Goal: Task Accomplishment & Management: Complete application form

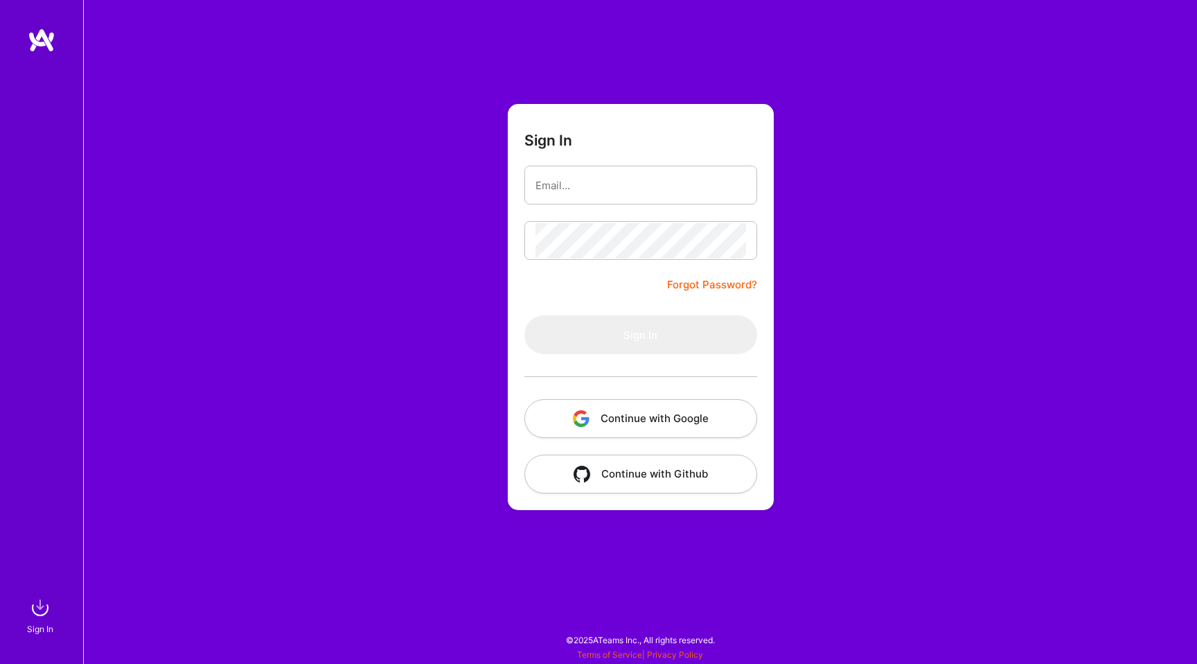
click at [631, 407] on button "Continue with Google" at bounding box center [641, 418] width 233 height 39
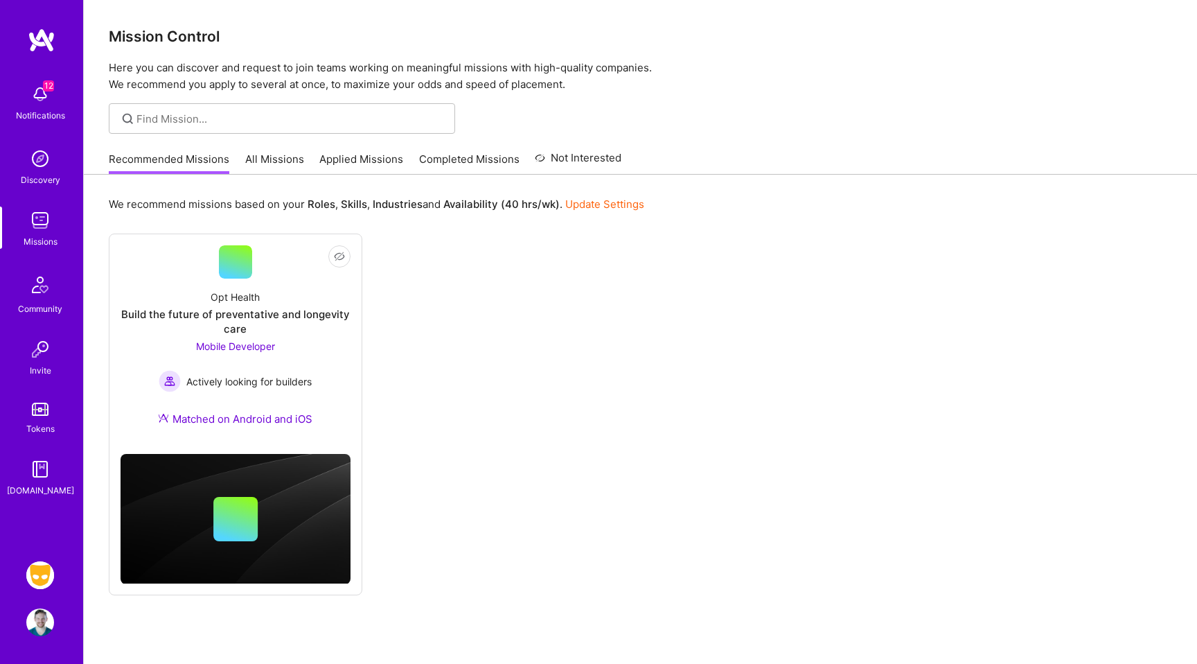
click at [30, 561] on link "Grindr: Mobile + BE + Cloud" at bounding box center [40, 575] width 35 height 28
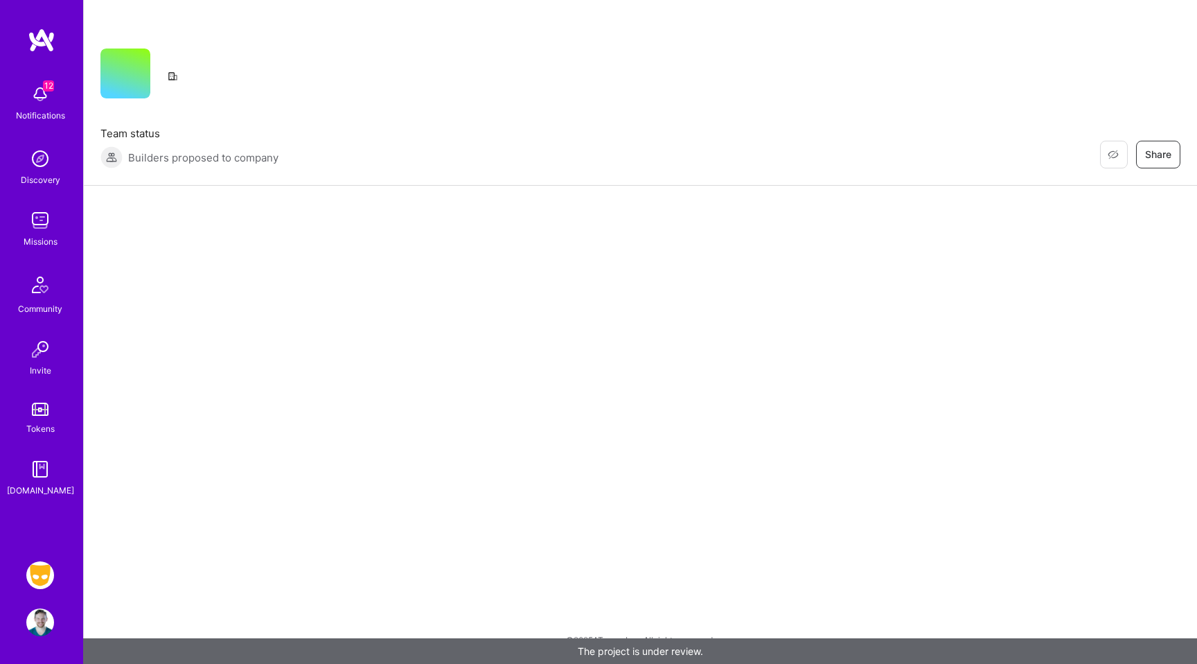
click at [36, 571] on img at bounding box center [40, 575] width 28 height 28
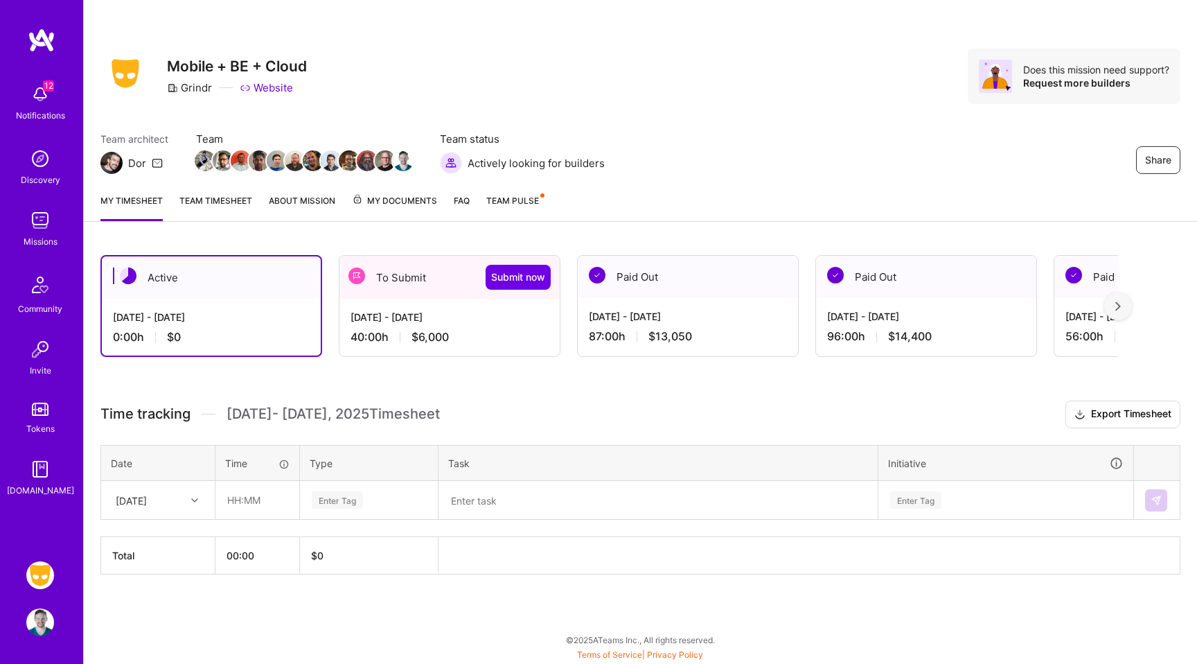
click at [385, 294] on div "To Submit Submit now" at bounding box center [450, 277] width 220 height 43
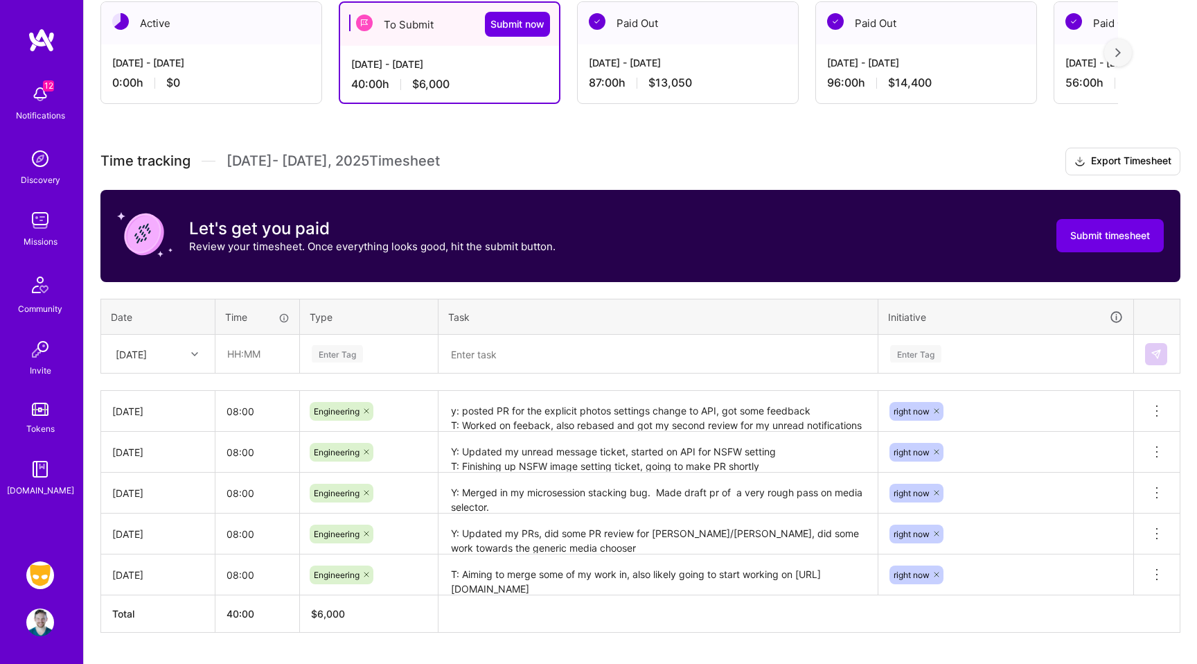
scroll to position [272, 0]
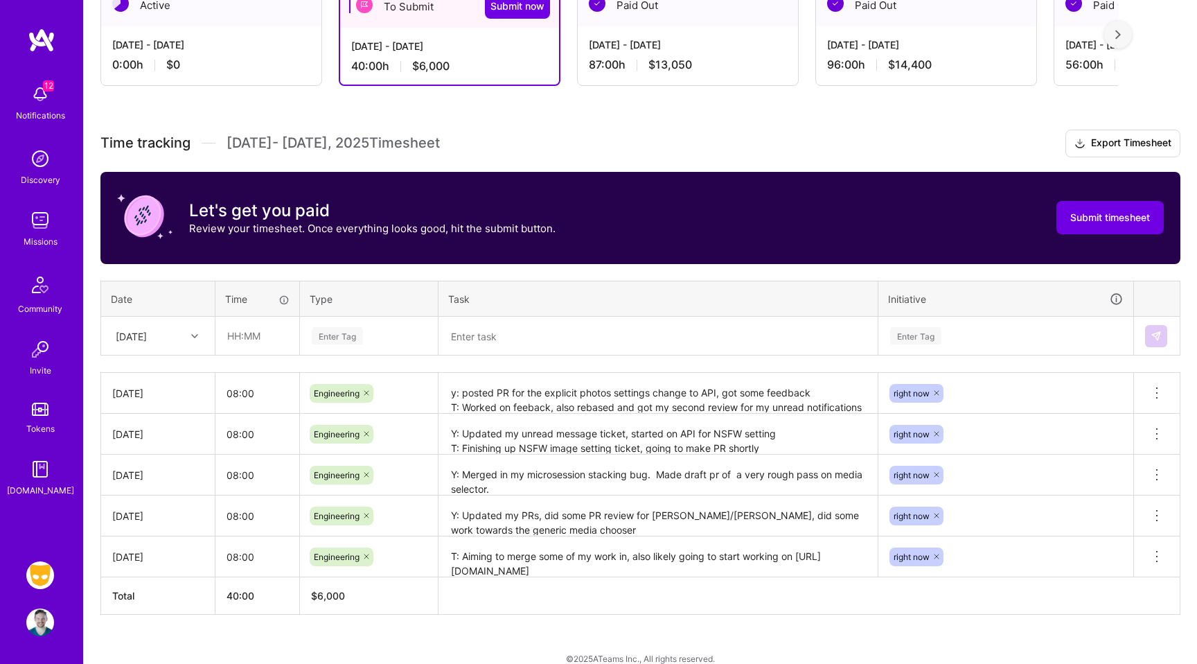
click at [356, 332] on div "Enter Tag" at bounding box center [337, 335] width 51 height 21
type input "engi"
type input "08:00"
type input "mon"
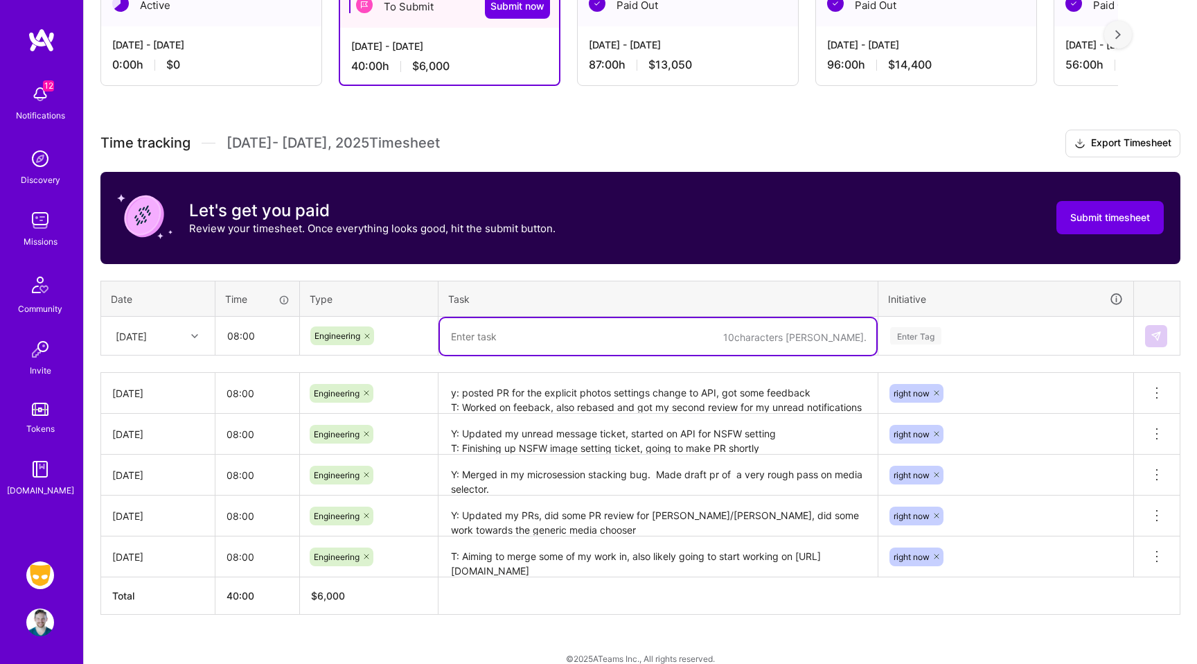
paste textarea "Y: Meeting presentation, PR clean up and updates T: PUshing to merge unread mes…"
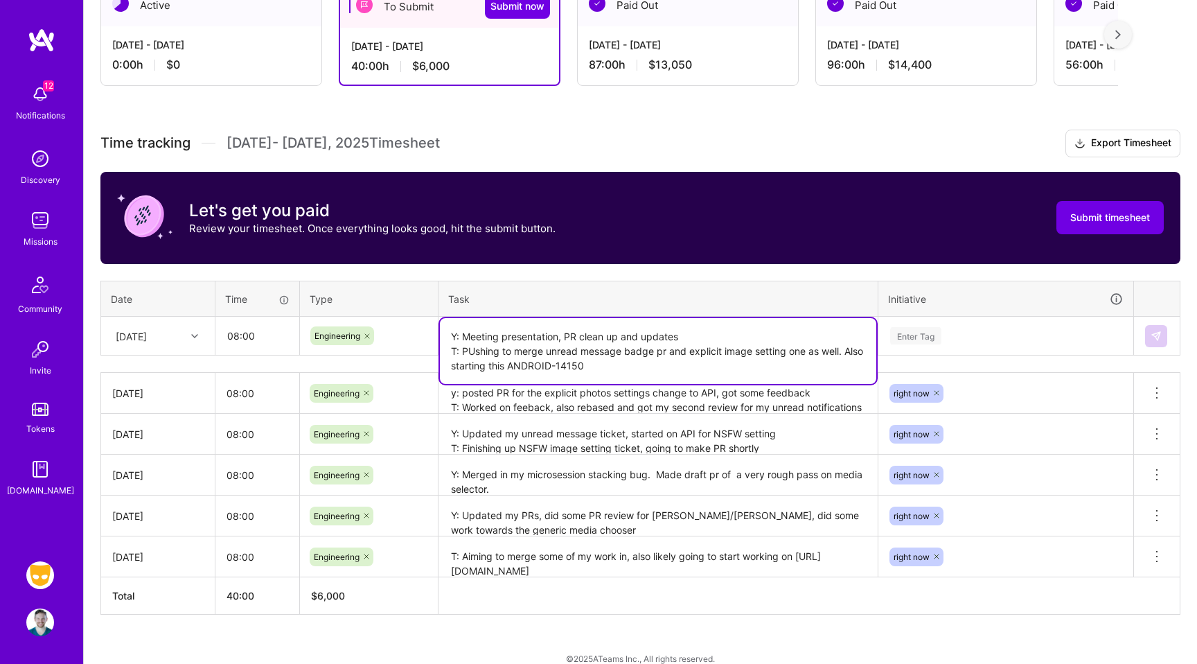
type textarea "Y: Meeting presentation, PR clean up and updates T: PUshing to merge unread mes…"
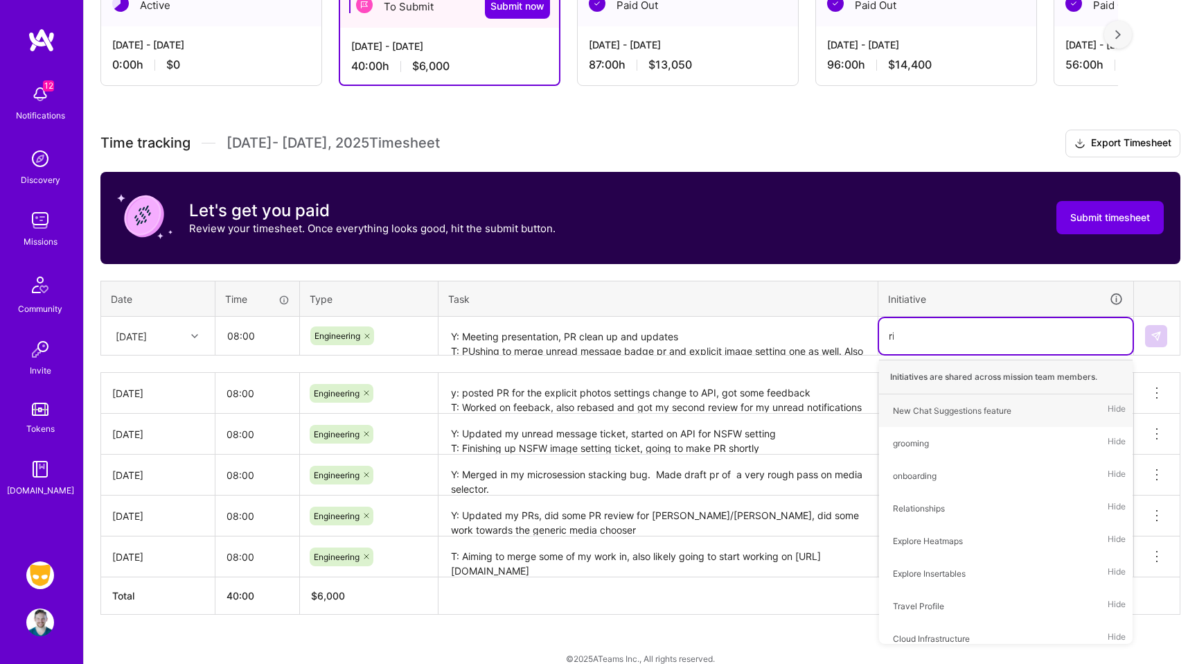
type input "righ"
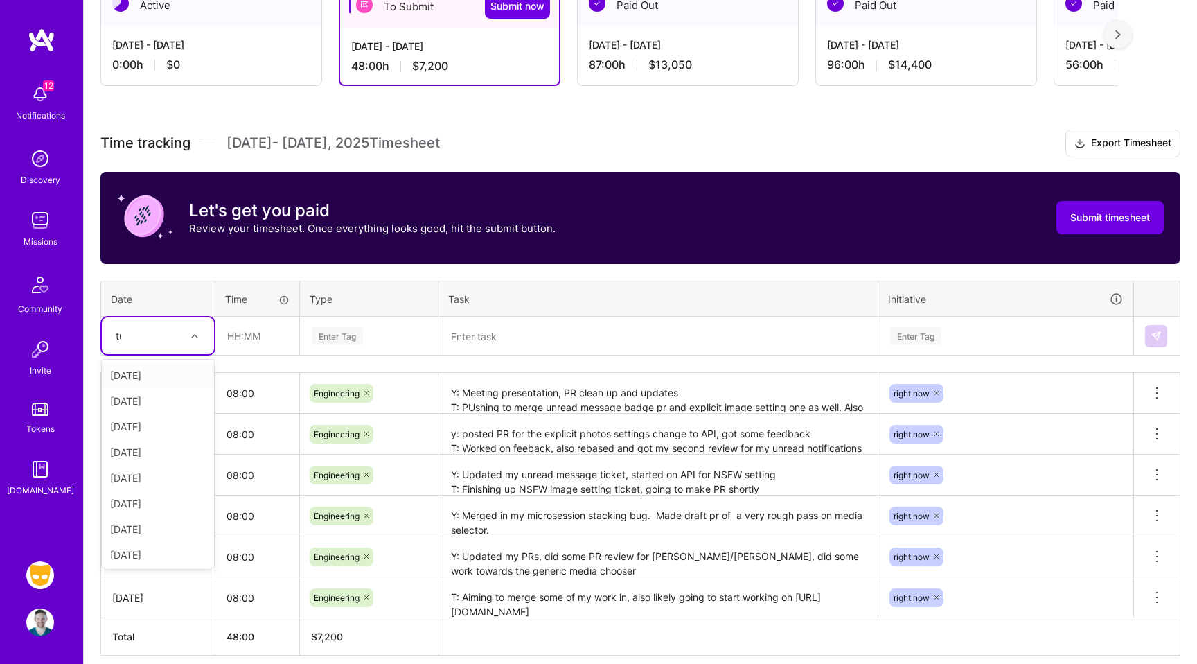
type input "tues"
click at [159, 396] on div "[DATE]" at bounding box center [158, 401] width 112 height 26
click at [243, 346] on input "text" at bounding box center [257, 335] width 82 height 37
type input "08:00"
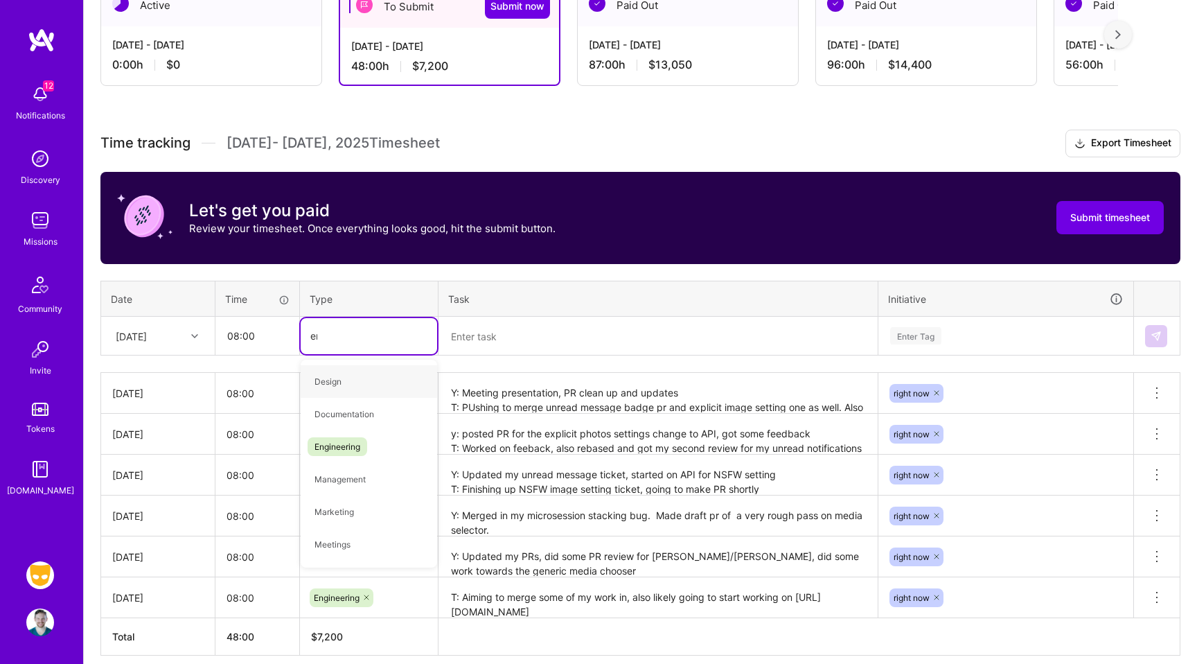
type input "engi"
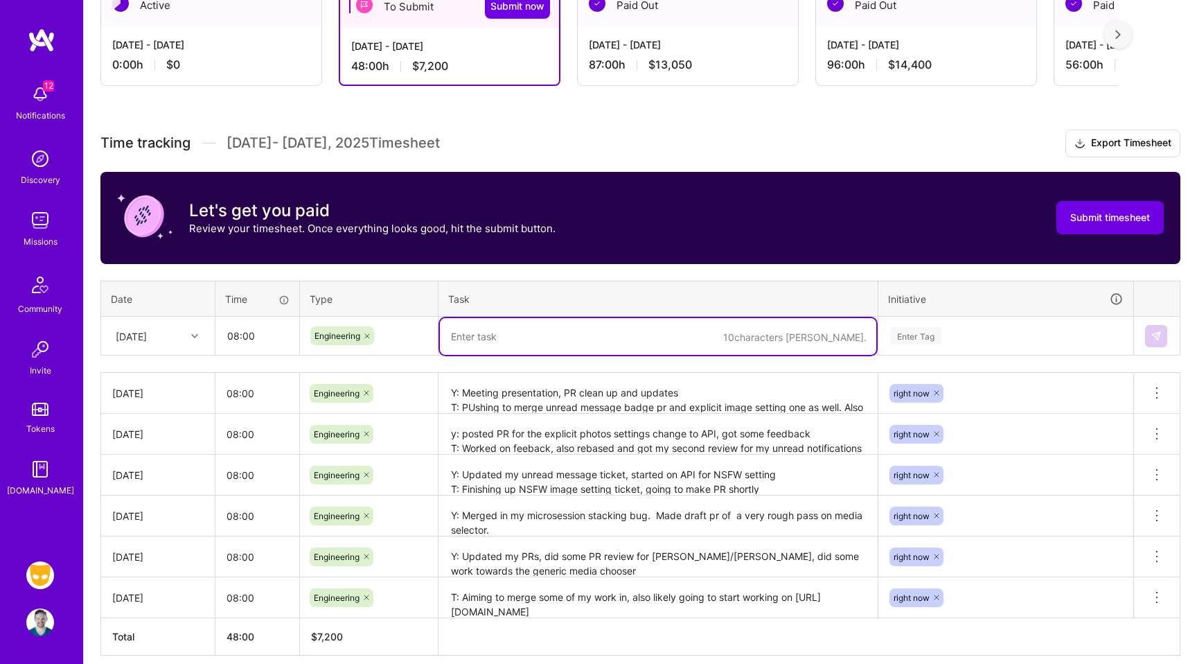
paste textarea "Y: PUshing to merge unread message badge pr and explicit image setting one as w…"
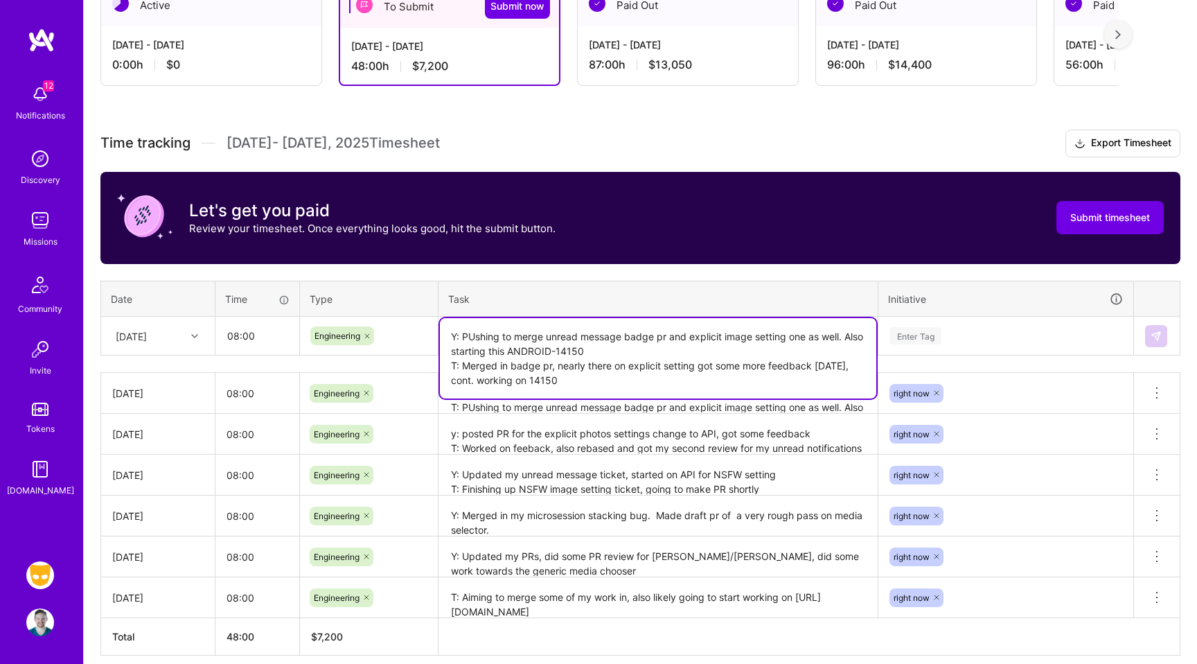
type textarea "Y: PUshing to merge unread message badge pr and explicit image setting one as w…"
click at [920, 337] on div "Enter Tag" at bounding box center [915, 335] width 51 height 21
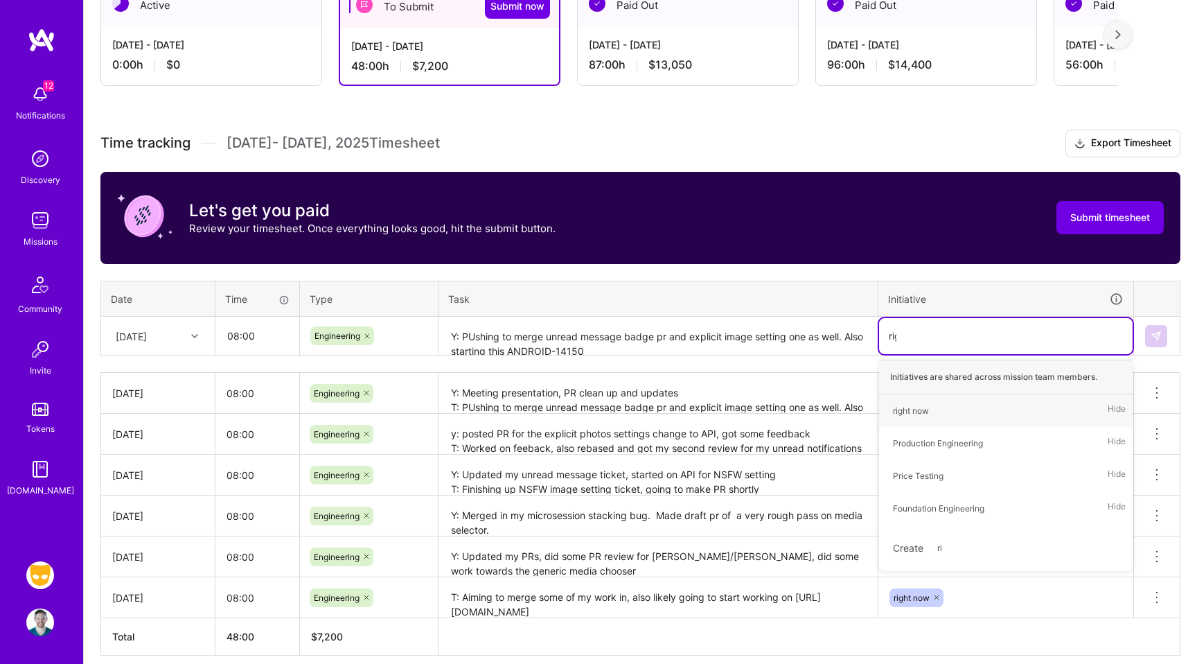
type input "righ"
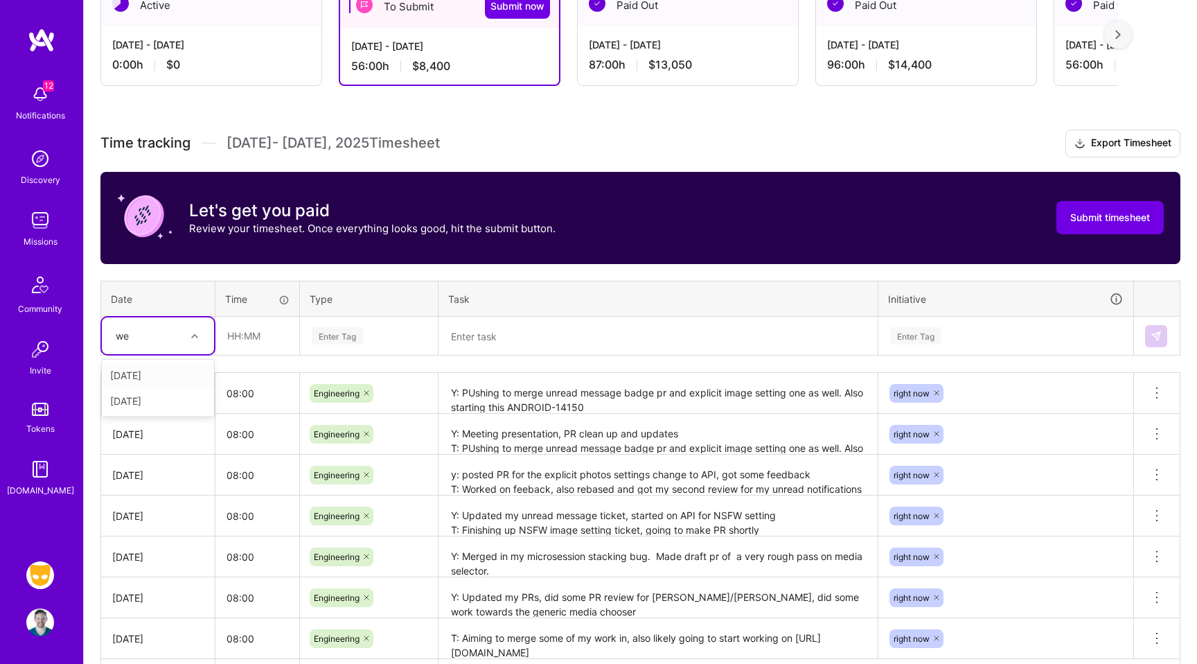
type input "wed"
type input "08:00"
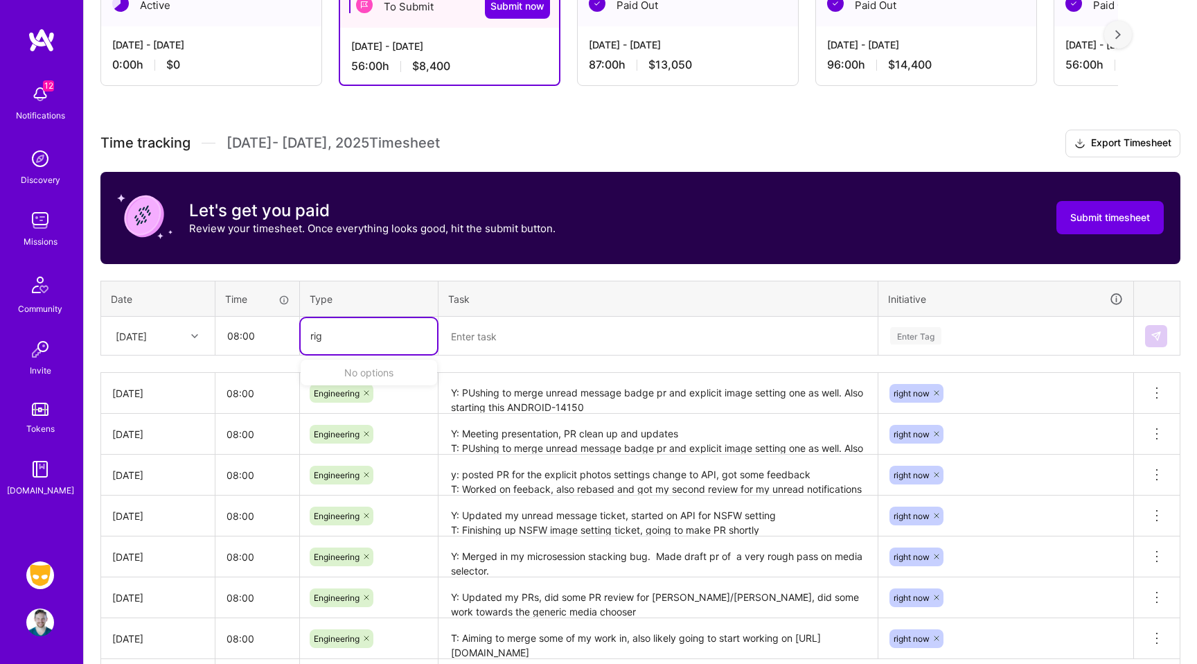
type input "righ"
type input "engi"
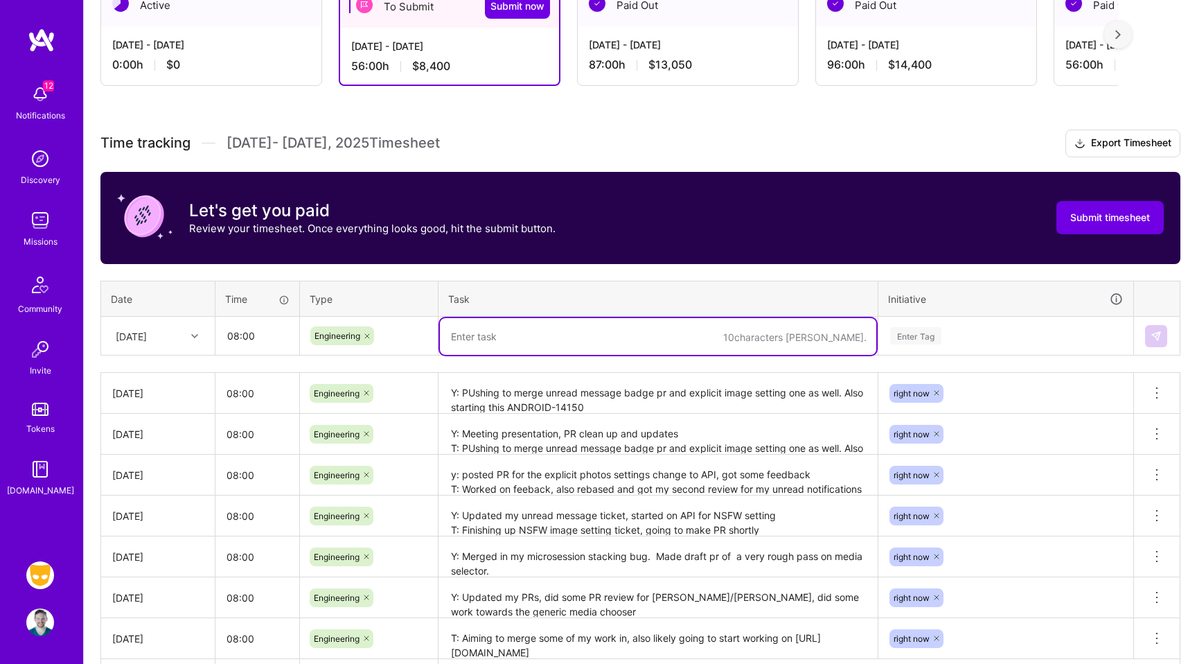
paste textarea "Y: Merged in badge pr, nearly there on explicit setting got some more feedback …"
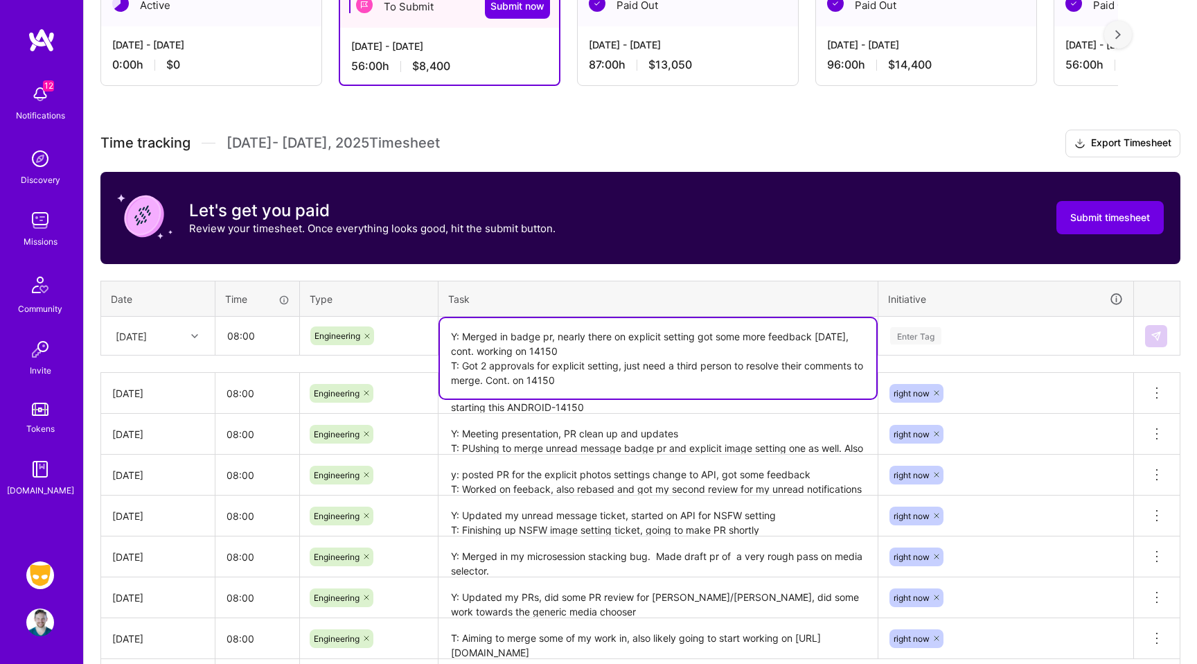
type textarea "Y: Merged in badge pr, nearly there on explicit setting got some more feedback …"
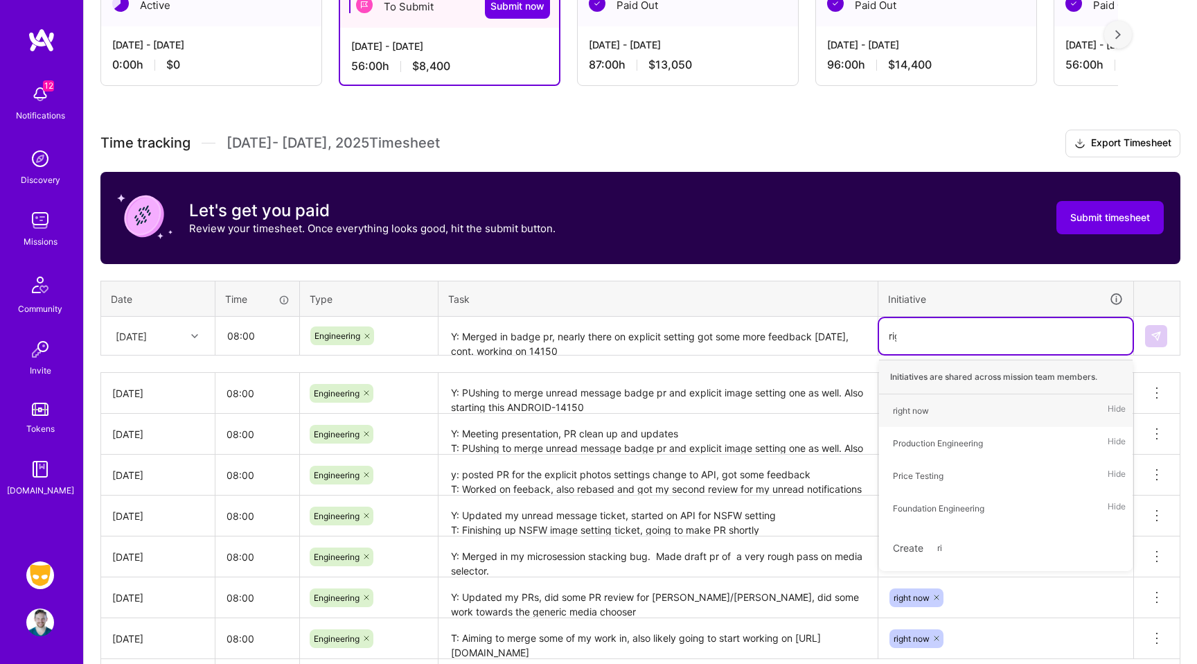
type input "righ"
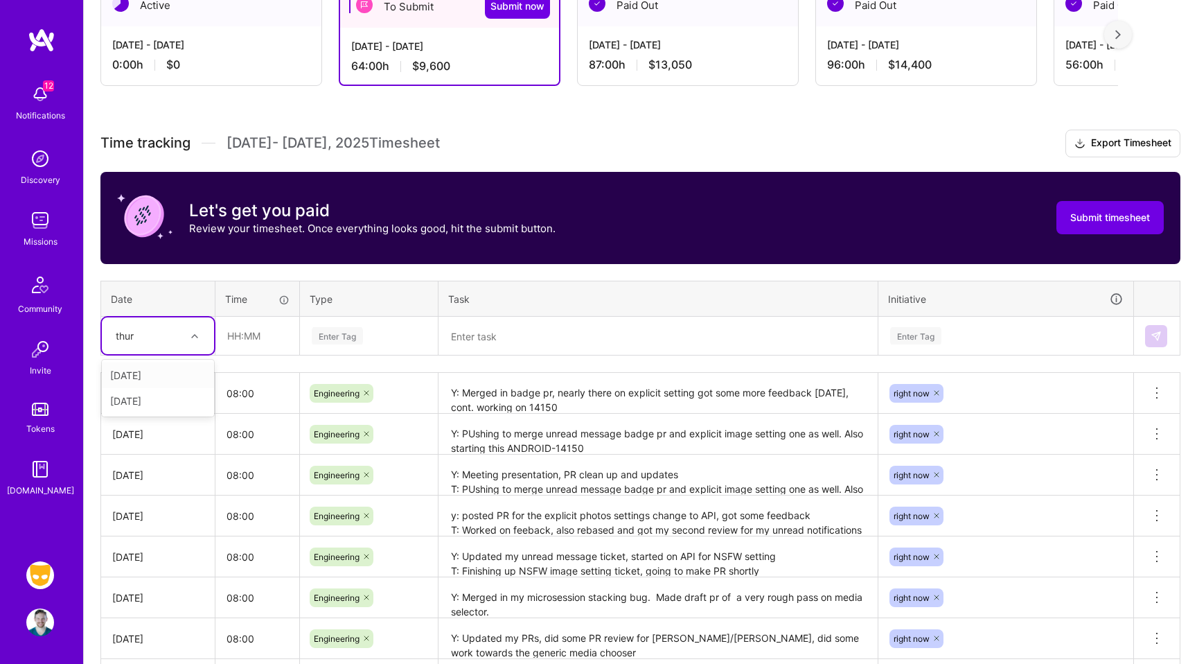
type input "thurs"
type input "08:00"
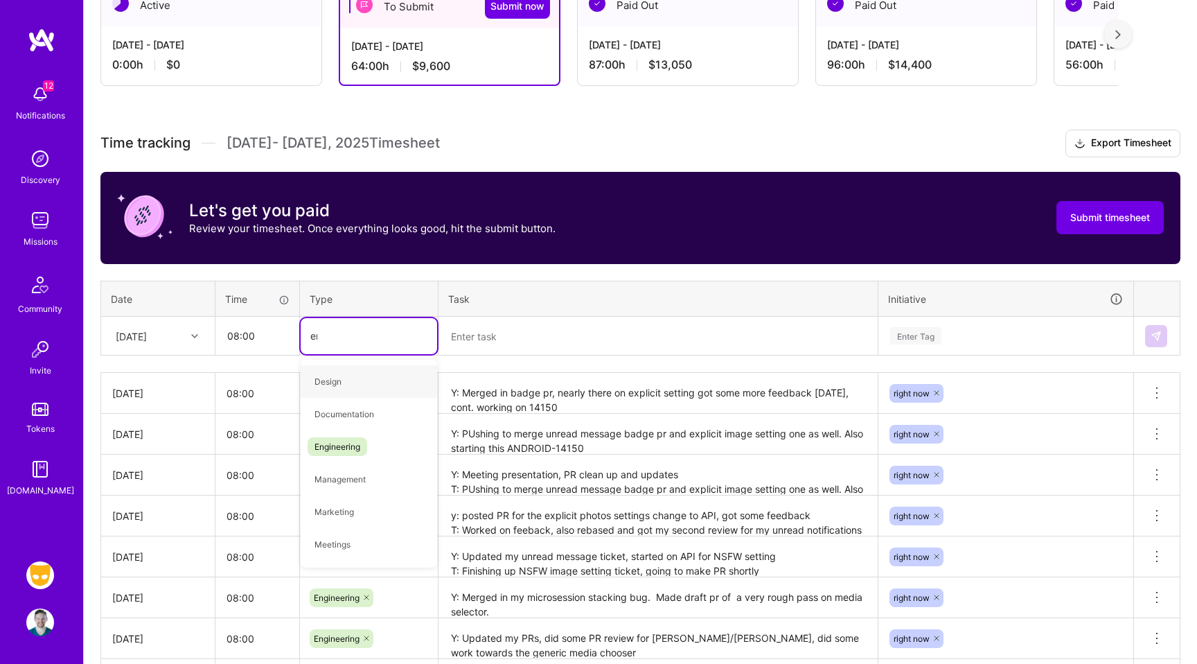
type input "engi"
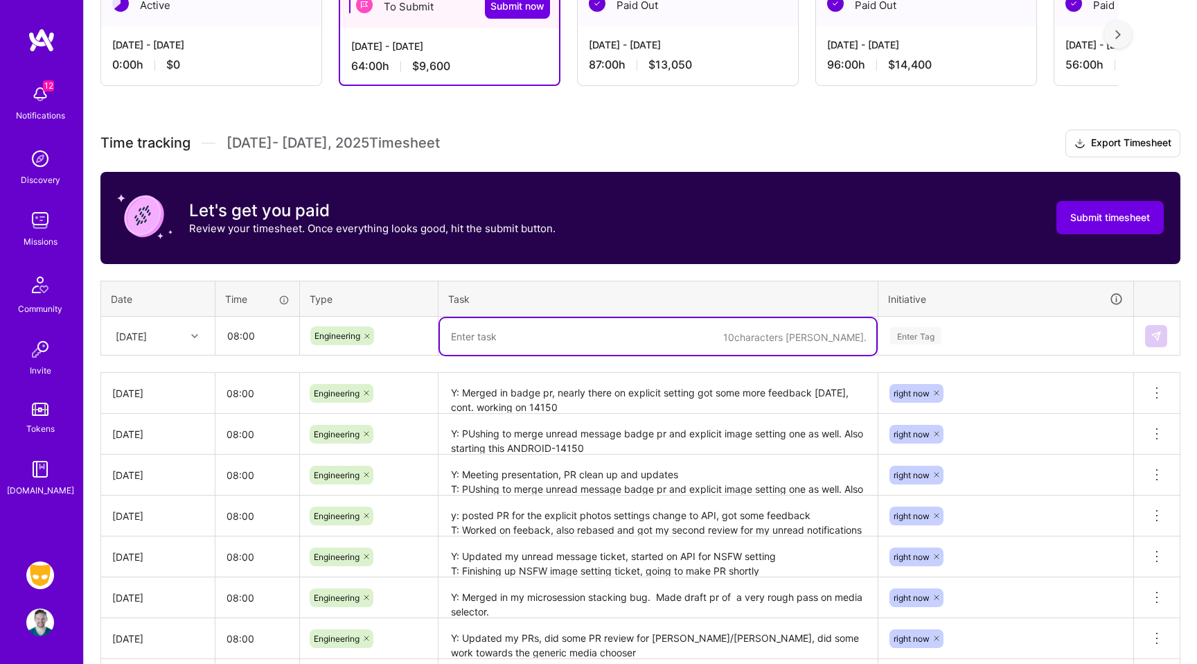
paste textarea "Y: Merged in badge pr, nearly there on explicit setting got some more feedback …"
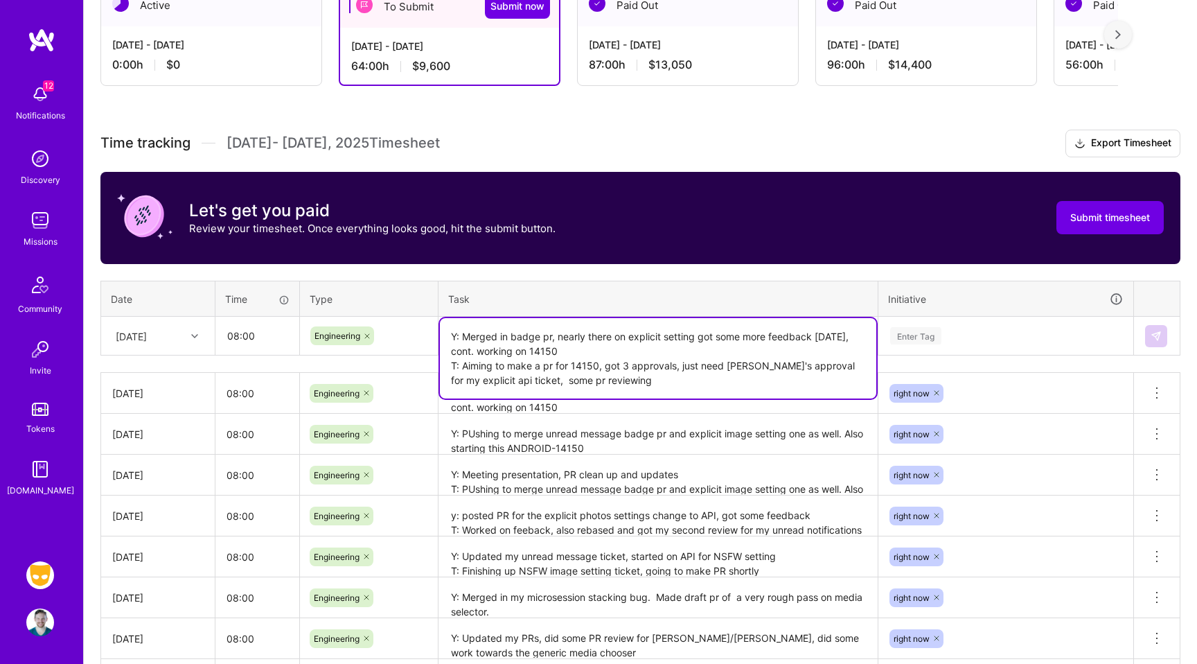
type textarea "Y: Merged in badge pr, nearly there on explicit setting got some more feedback …"
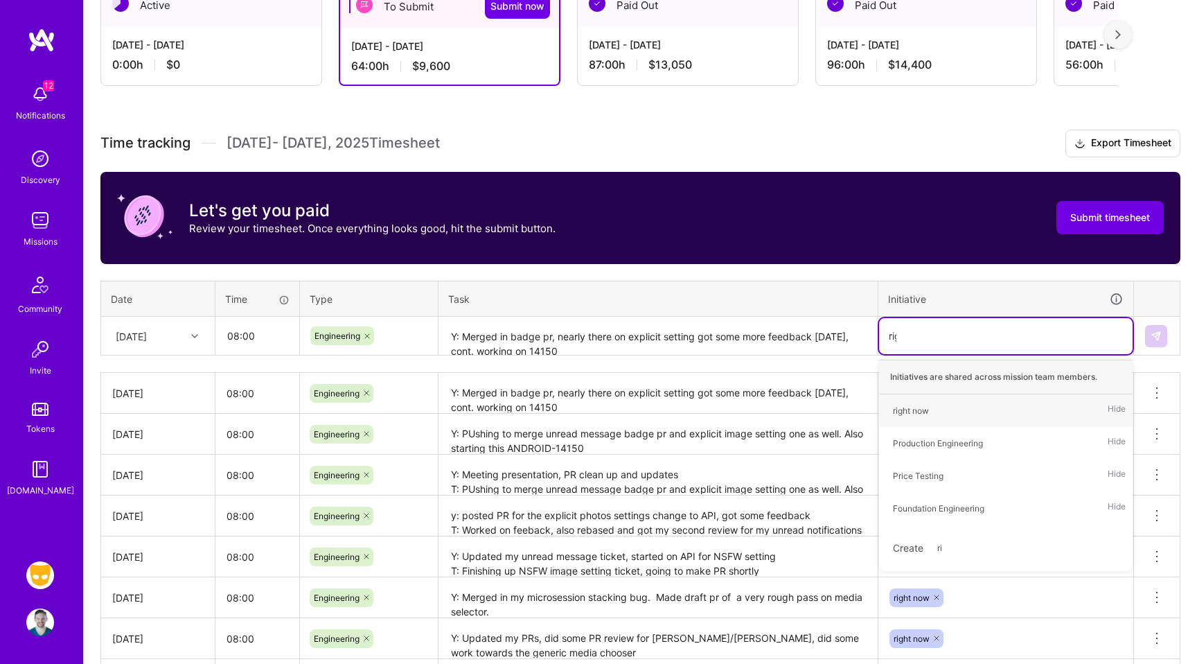
type input "righ"
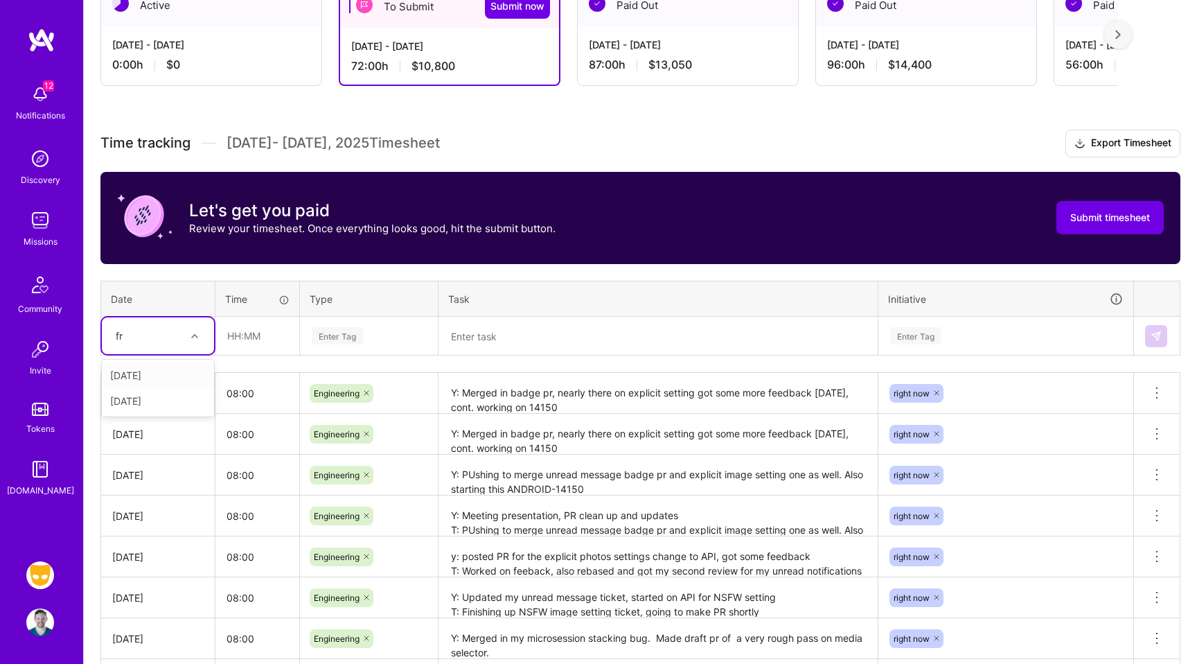
type input "fri"
type input "08:00"
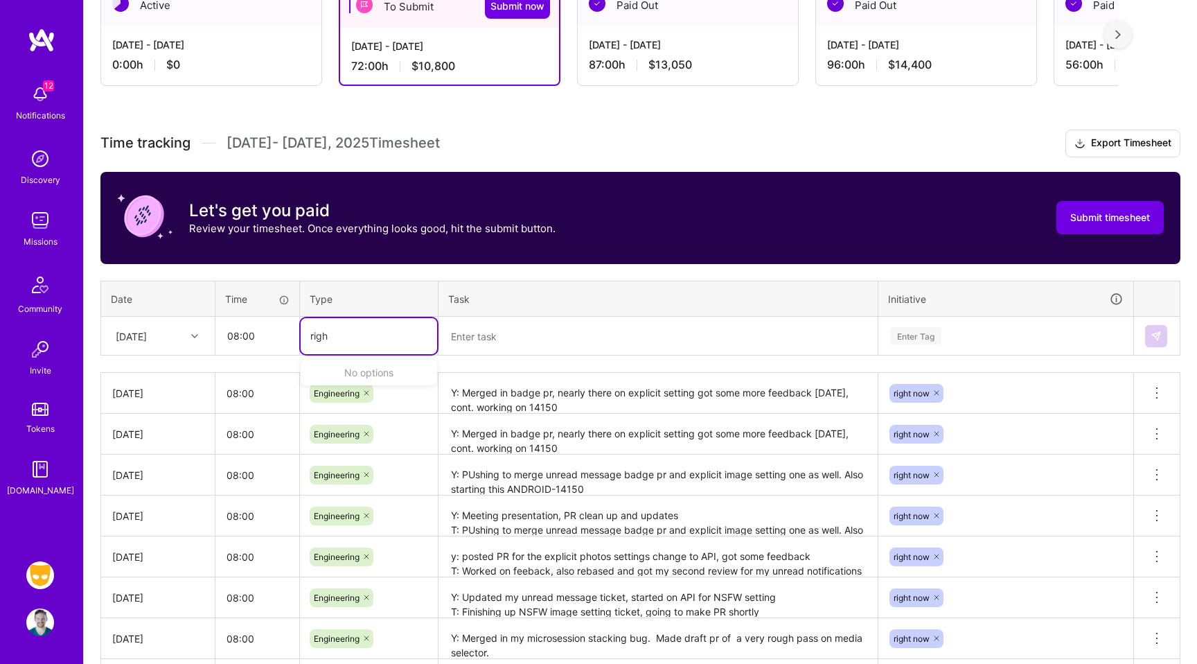
type input "righ"
type input "engi"
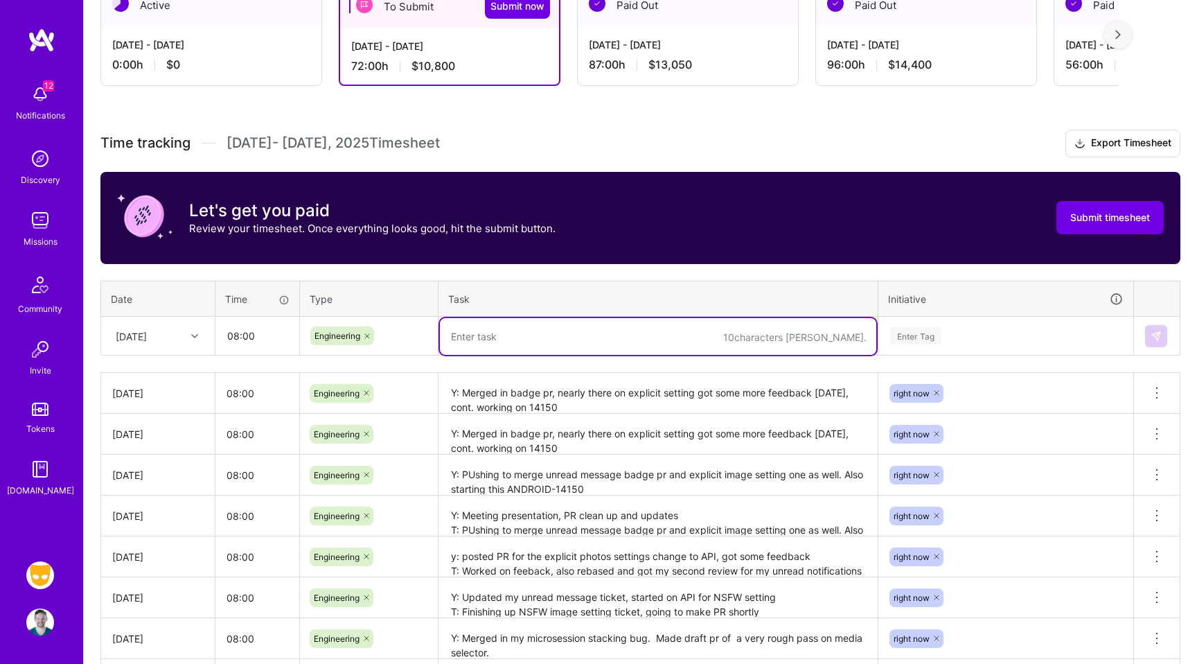
paste textarea "Y: Worked on 14150, got 3 approvals, just need [PERSON_NAME]'s approval for my …"
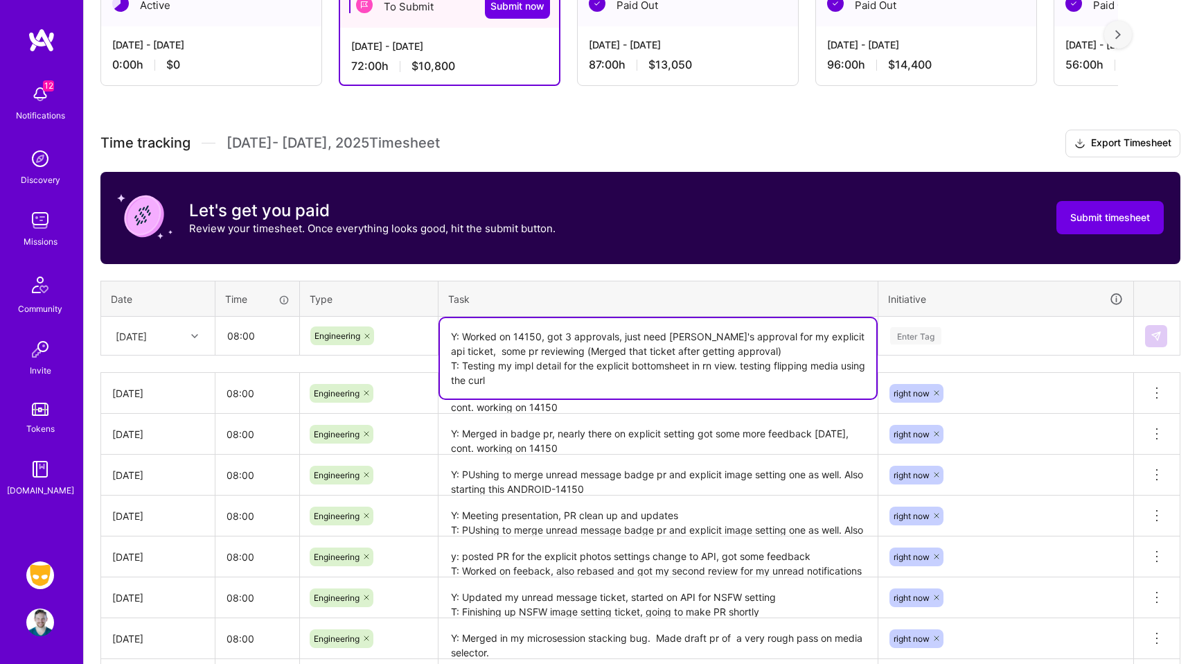
type textarea "Y: Worked on 14150, got 3 approvals, just need [PERSON_NAME]'s approval for my …"
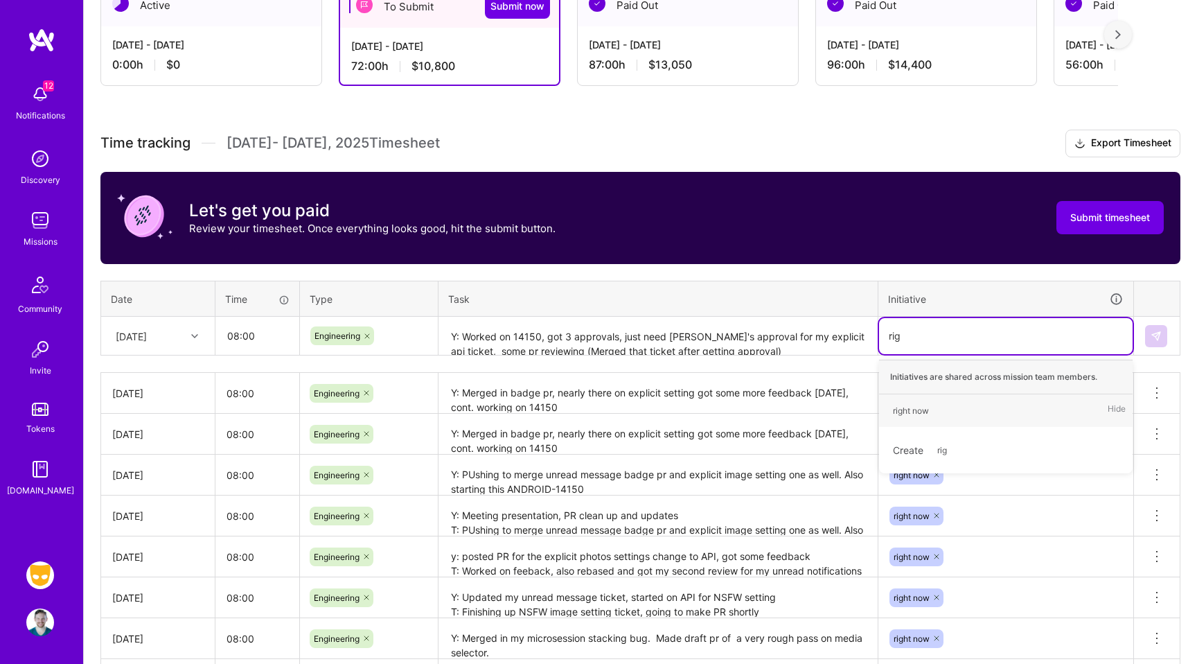
type input "righ"
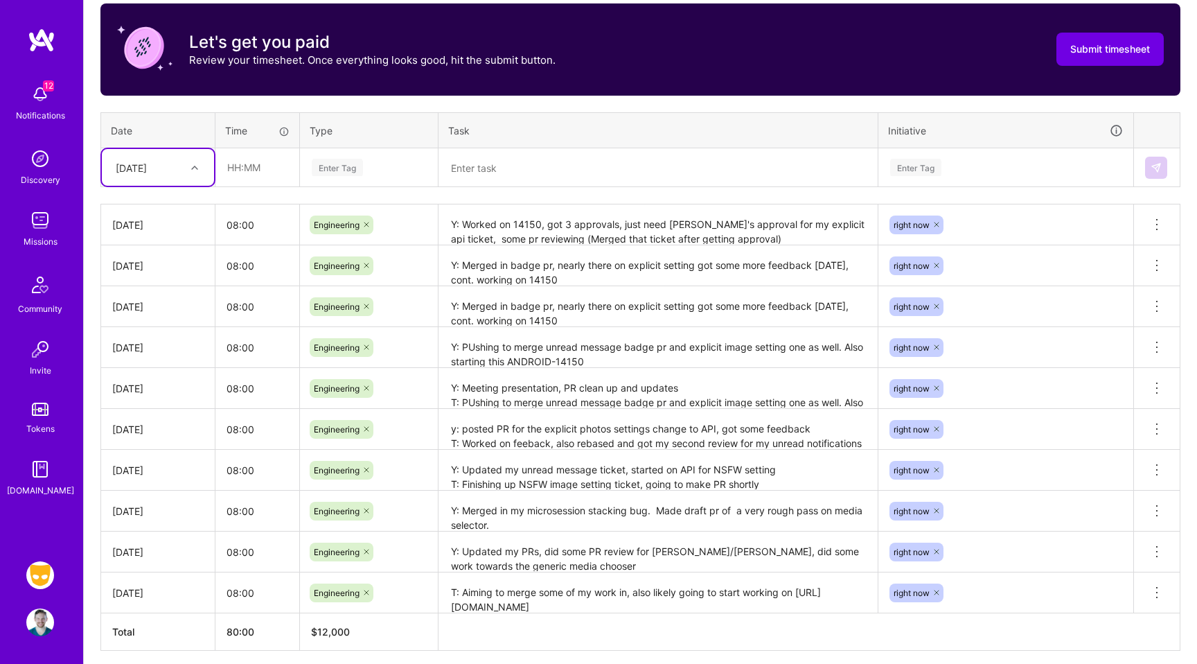
scroll to position [464, 0]
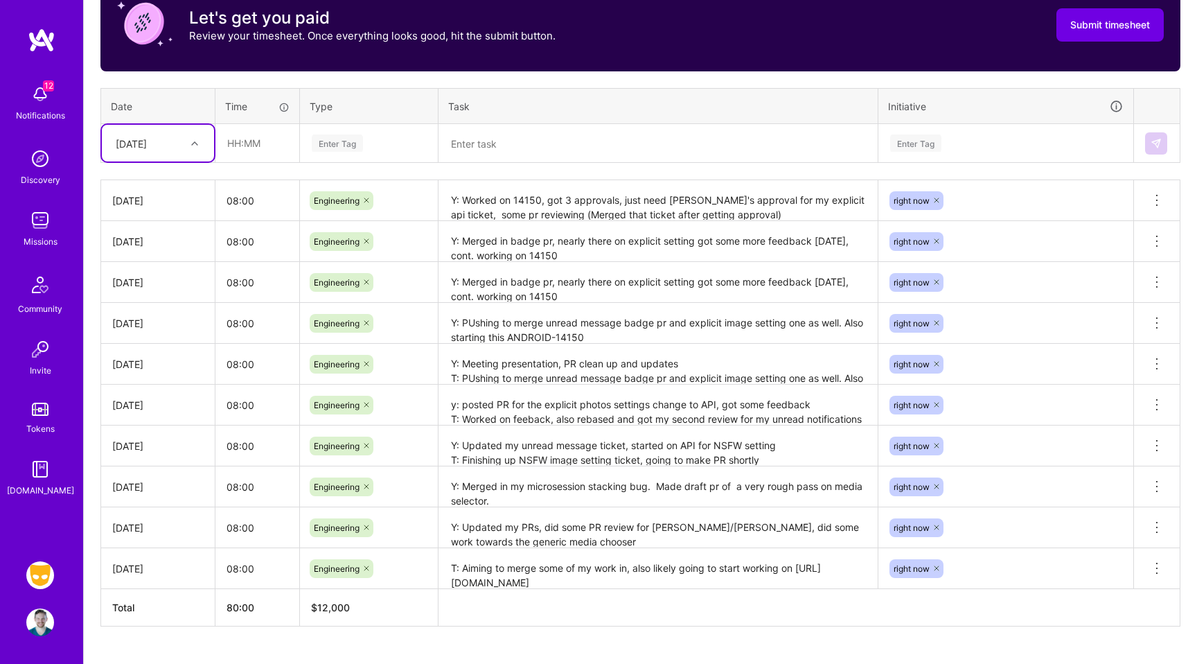
click at [186, 164] on div "Time tracking [DATE] - [DATE] Timesheet Export Timesheet Let's get you paid Rev…" at bounding box center [640, 281] width 1080 height 689
click at [187, 148] on div at bounding box center [196, 143] width 21 height 18
click at [263, 637] on div "Active [DATE] - [DATE] 0:00 h $0 To Submit Submit now [DATE] - [DATE] 80:00 h $…" at bounding box center [640, 234] width 1113 height 920
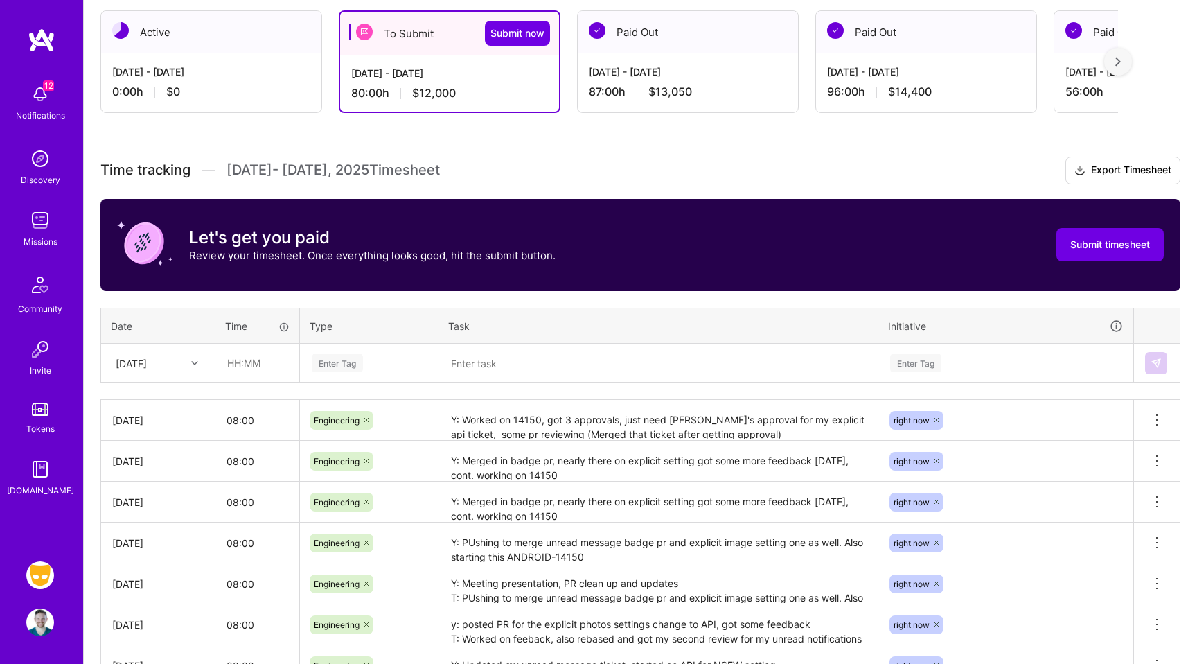
scroll to position [218, 0]
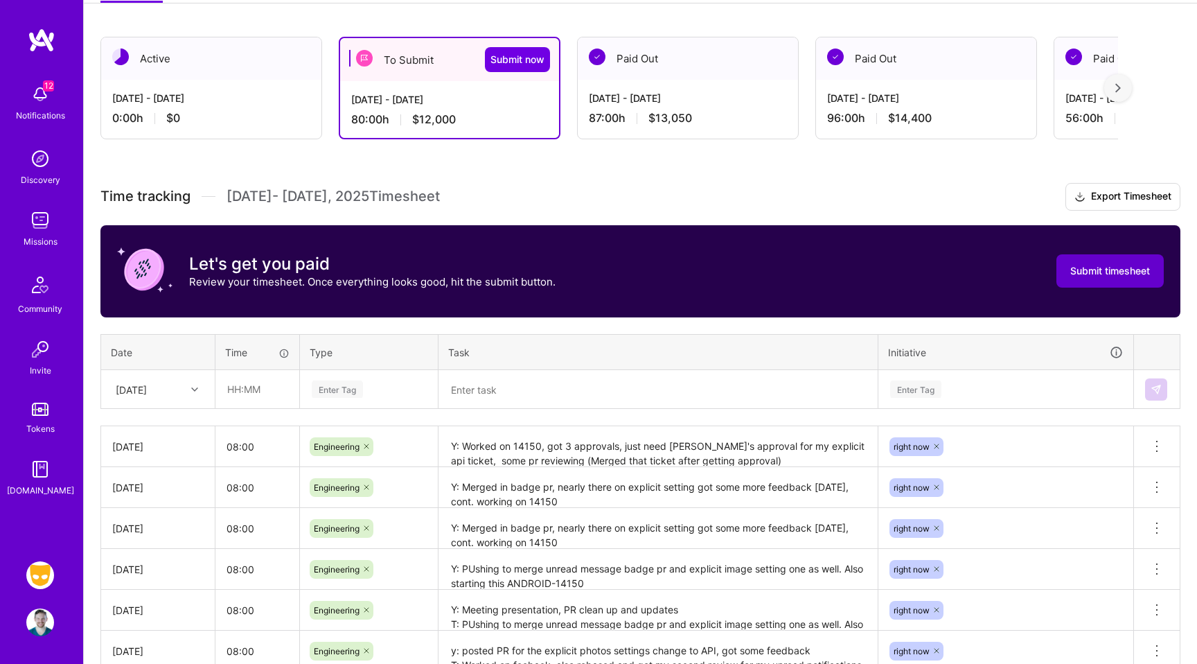
click at [1108, 261] on button "Submit timesheet" at bounding box center [1110, 270] width 107 height 33
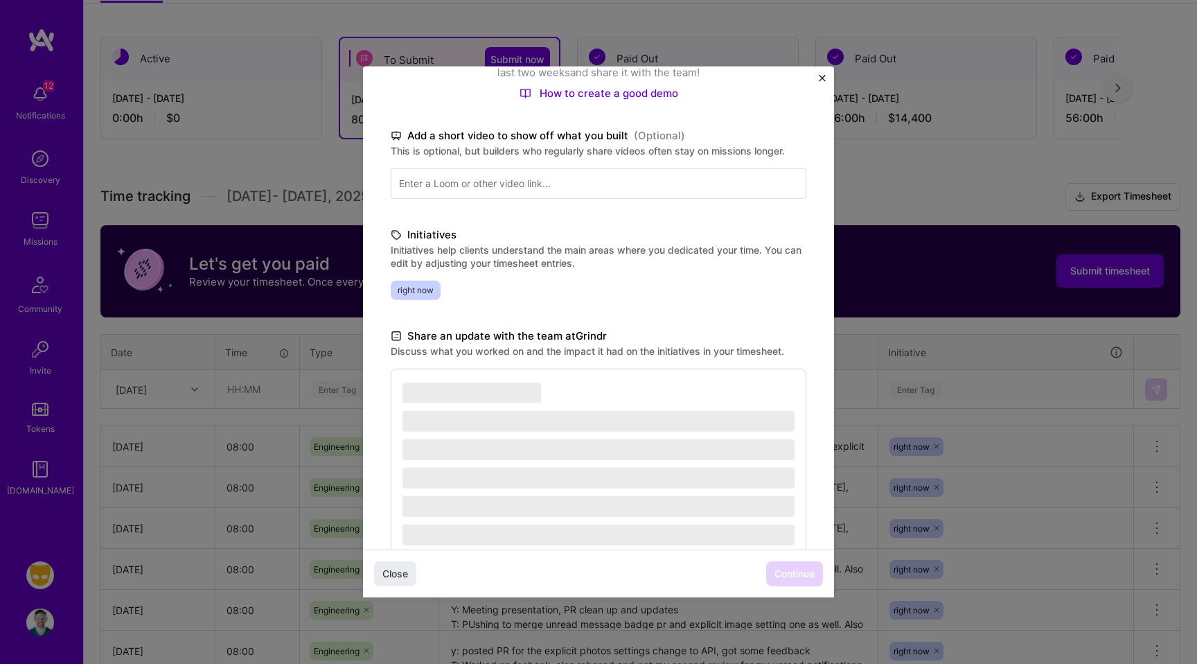
scroll to position [164, 0]
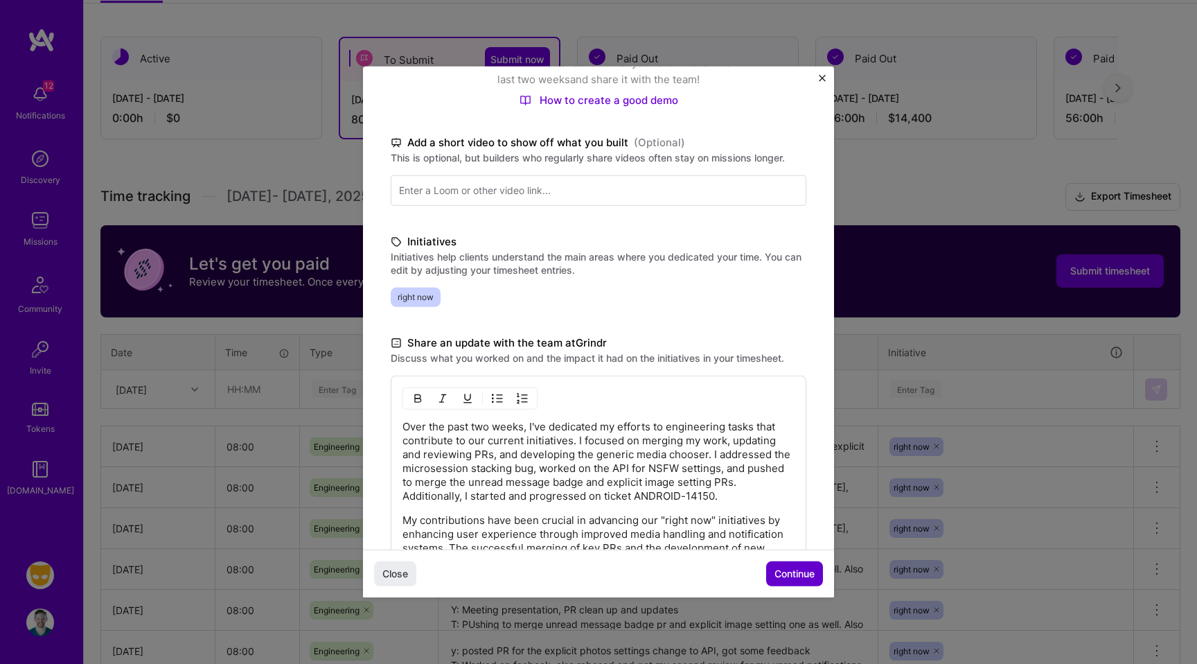
click at [798, 581] on button "Continue" at bounding box center [794, 573] width 57 height 25
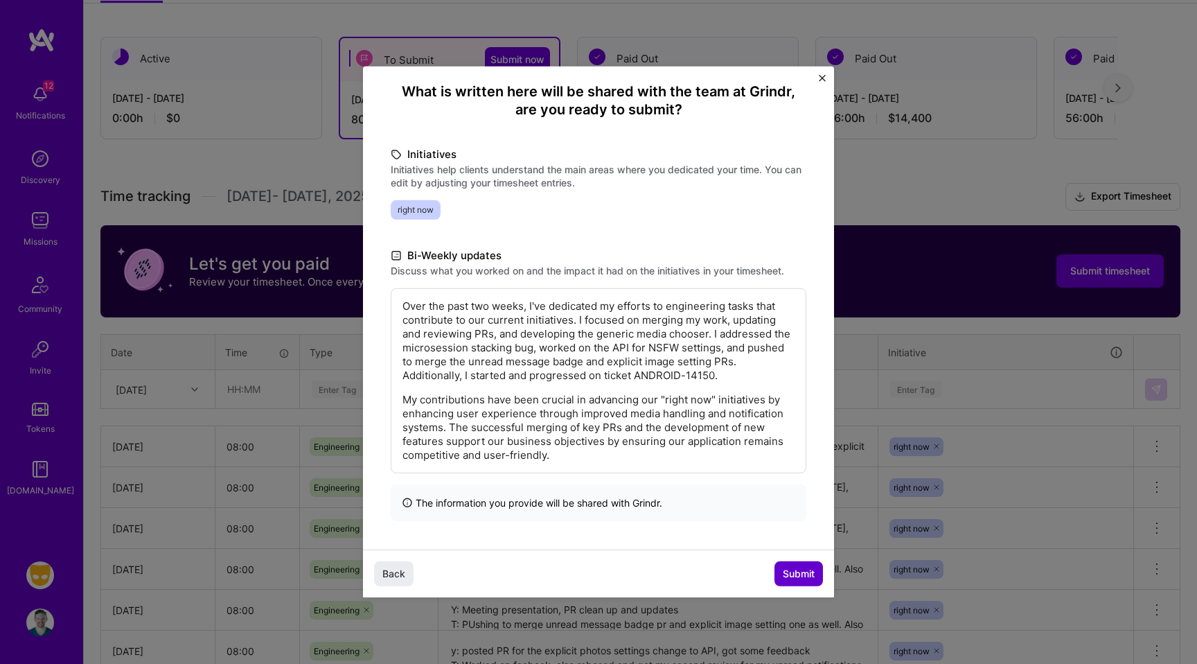
scroll to position [25, 0]
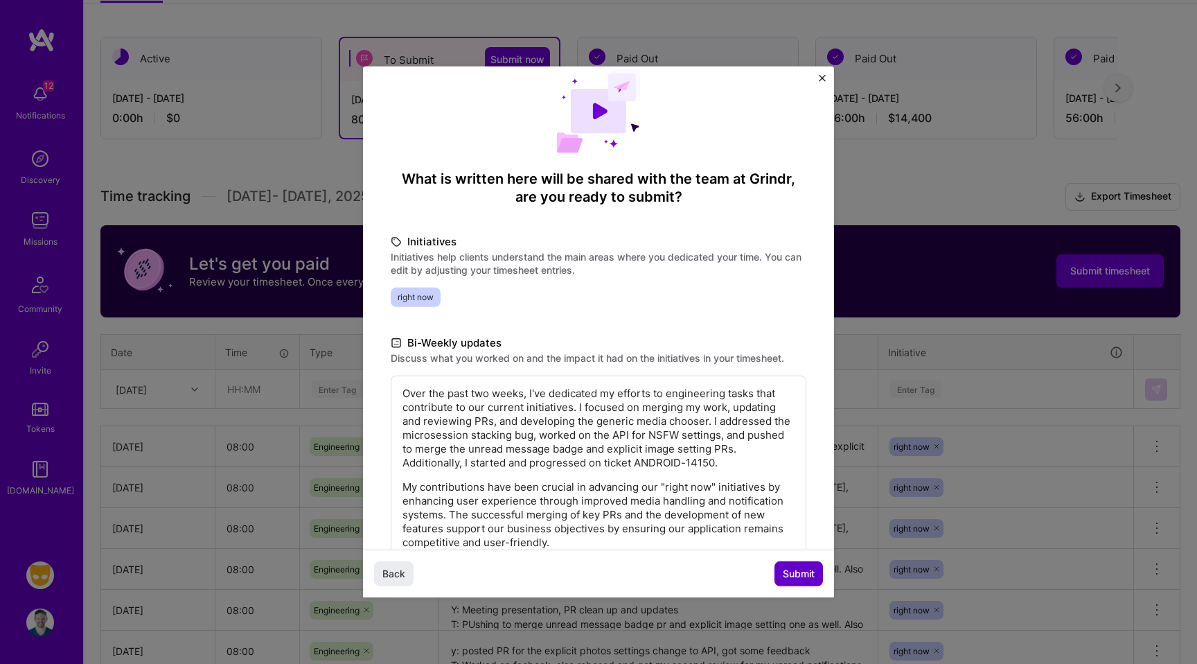
click at [800, 574] on span "Submit" at bounding box center [799, 574] width 32 height 14
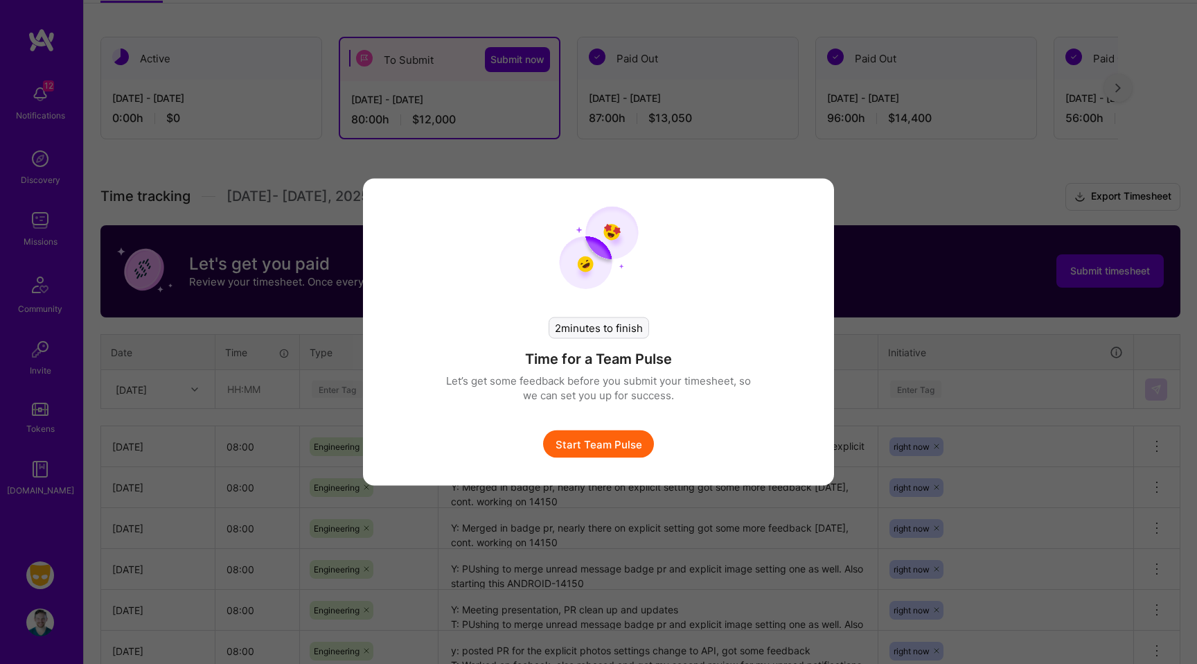
click at [628, 454] on button "Start Team Pulse" at bounding box center [598, 444] width 111 height 28
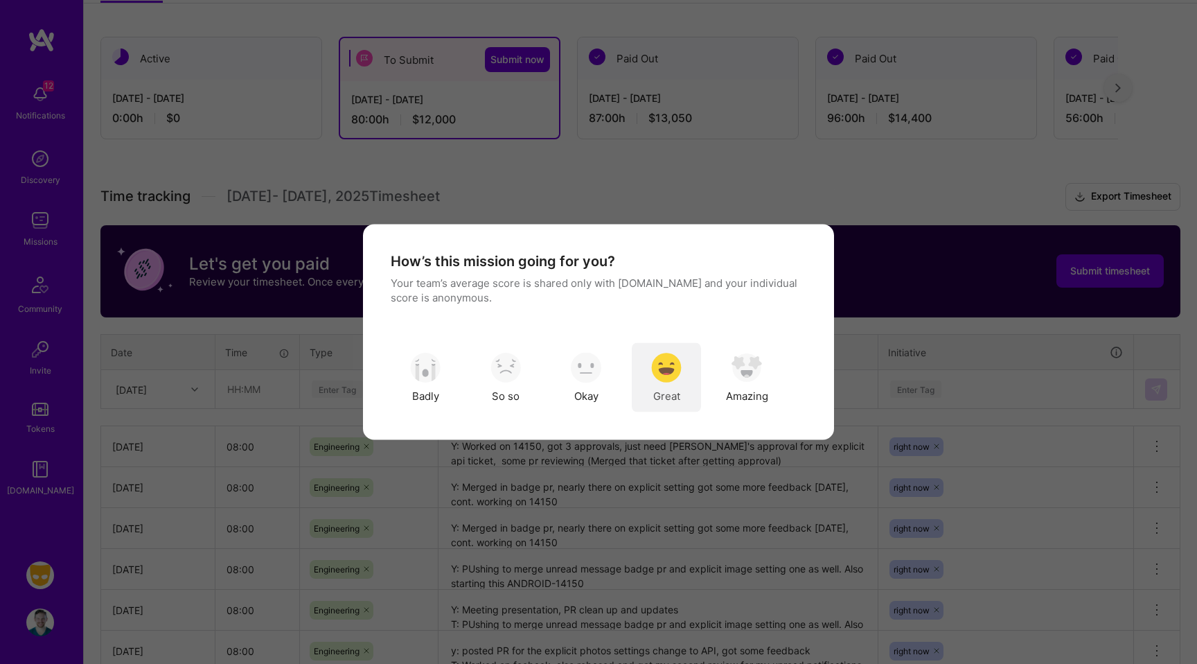
click at [688, 378] on div "Great" at bounding box center [666, 377] width 69 height 69
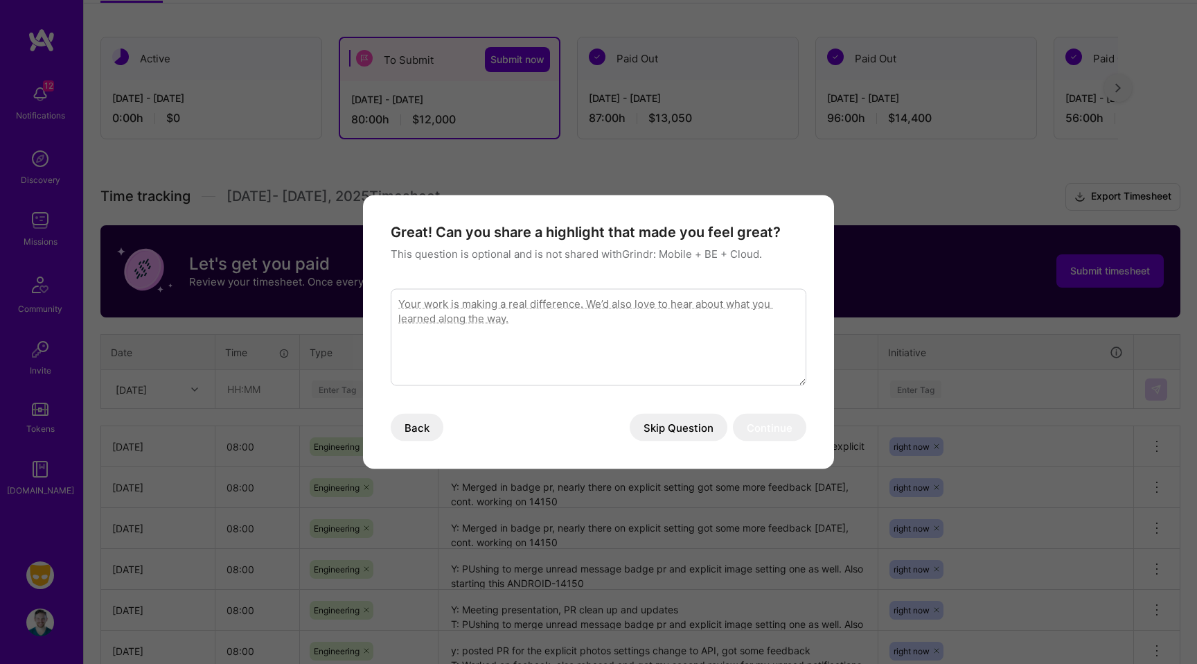
click at [700, 425] on button "Skip Question" at bounding box center [679, 428] width 98 height 28
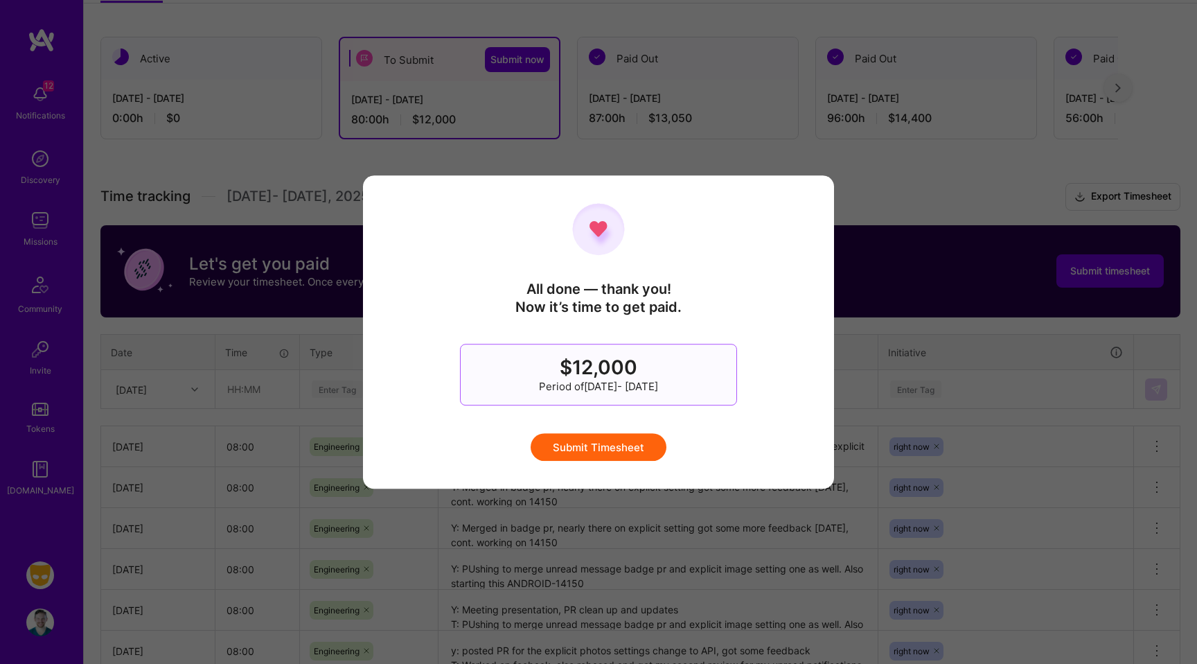
click at [624, 442] on button "Submit Timesheet" at bounding box center [599, 447] width 136 height 28
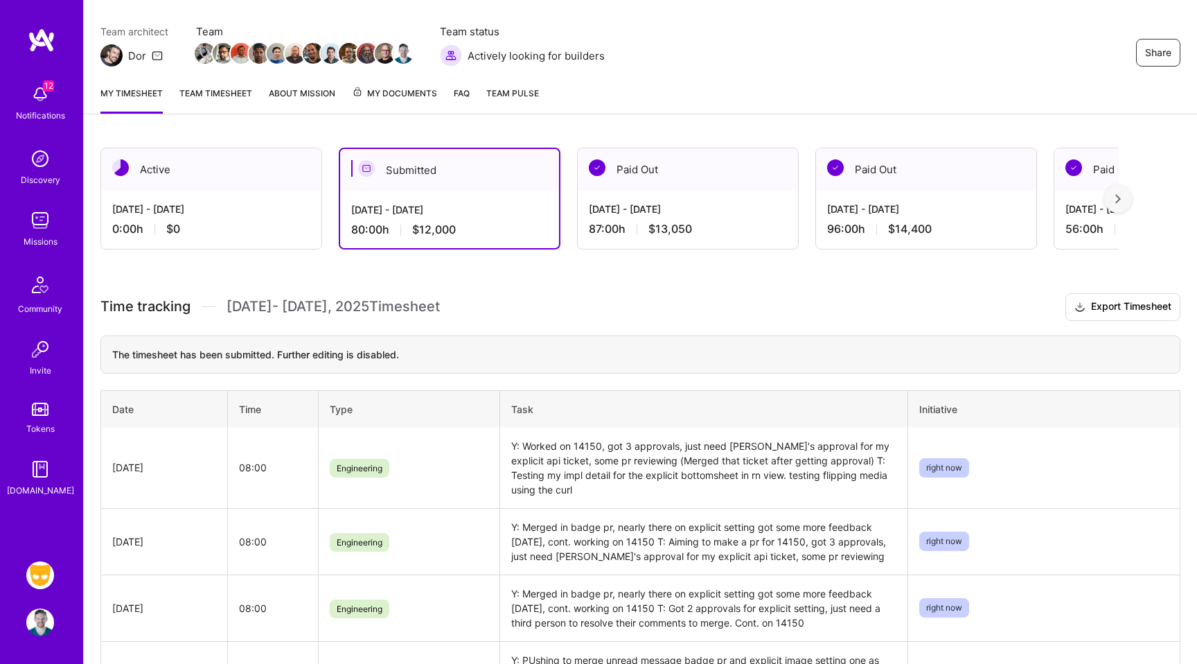
scroll to position [0, 0]
